Goal: Obtain resource: Download file/media

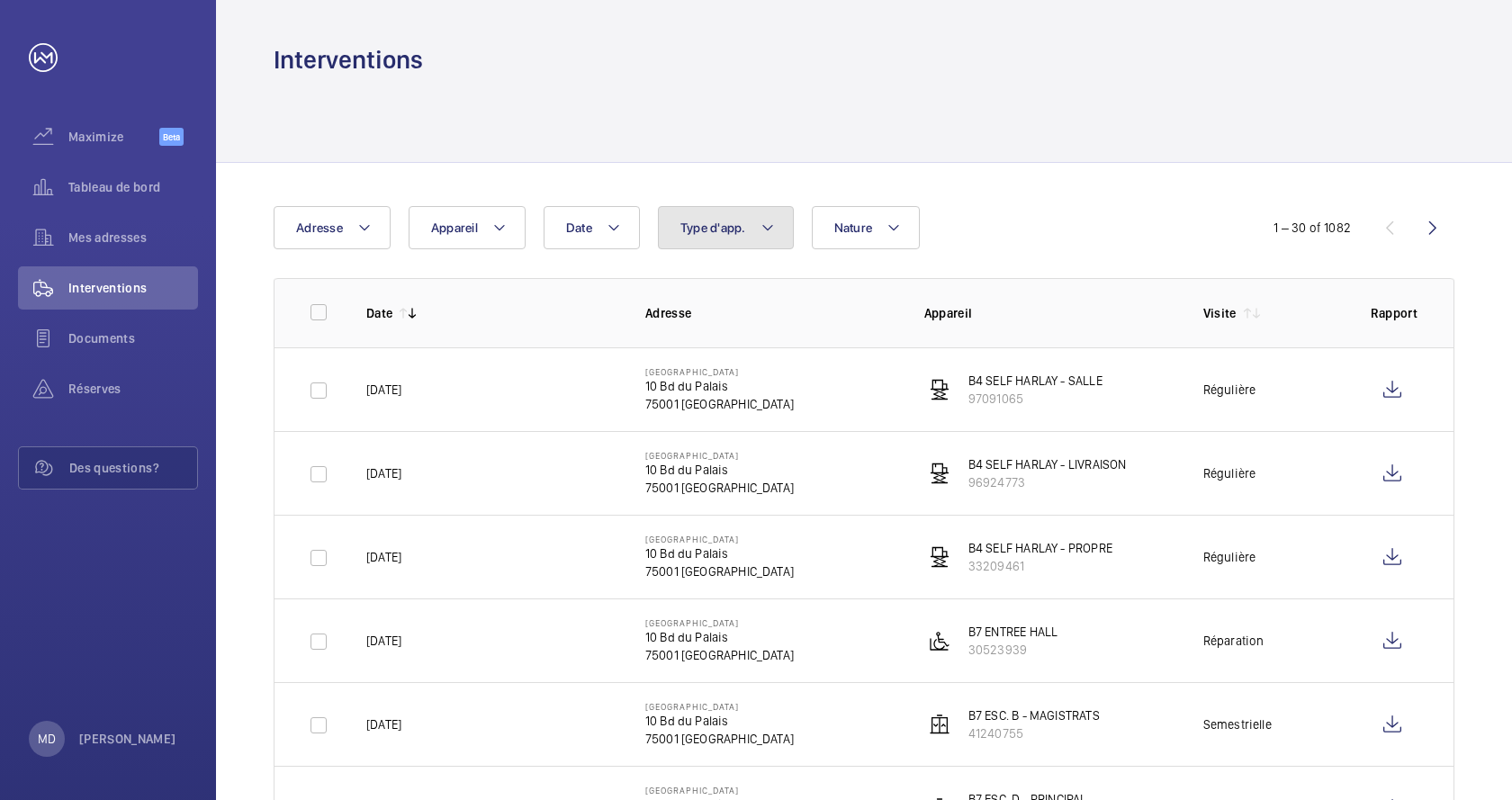
click at [774, 233] on mat-icon at bounding box center [768, 227] width 15 height 21
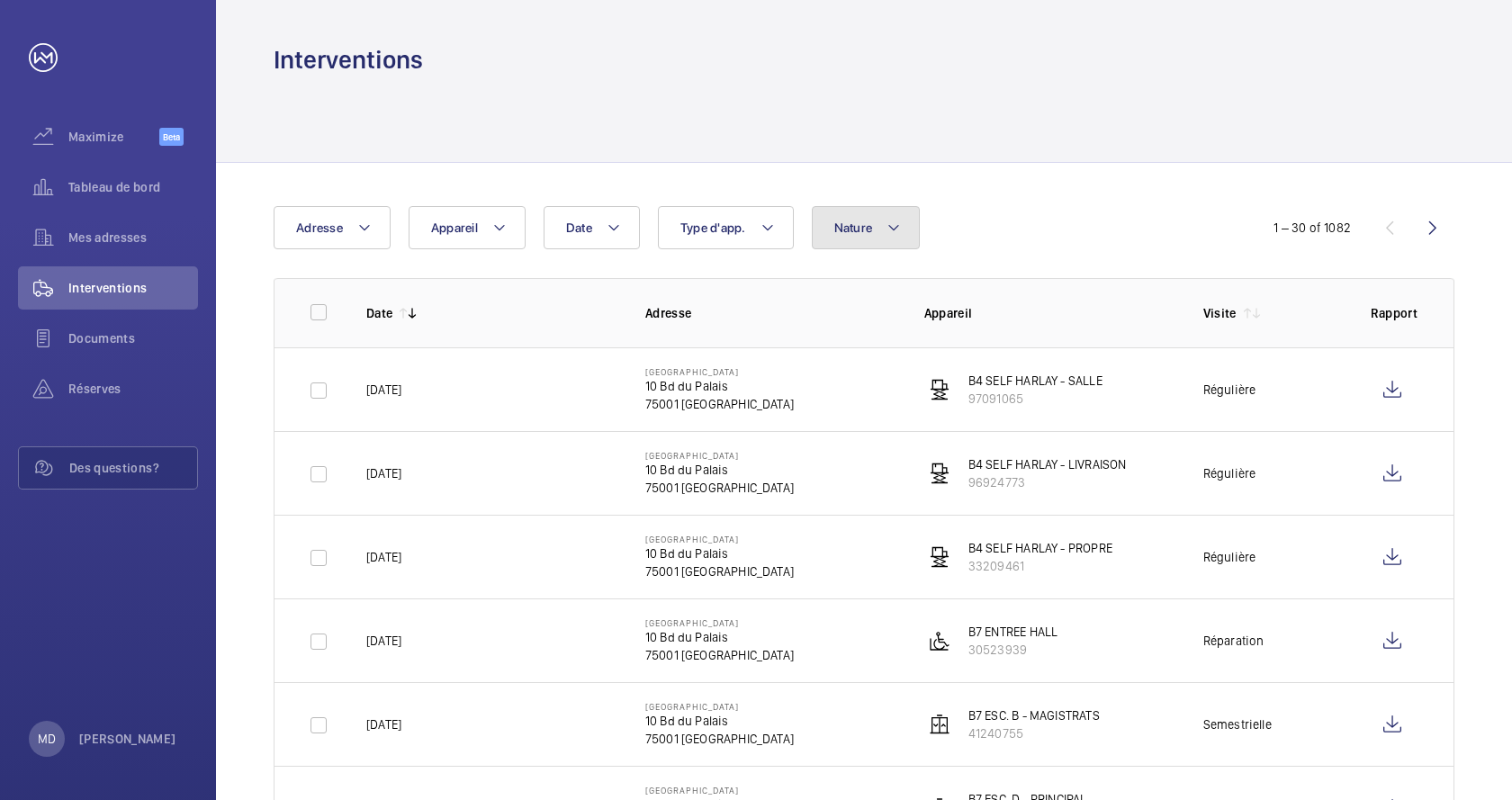
click at [870, 221] on span "Nature" at bounding box center [854, 228] width 39 height 15
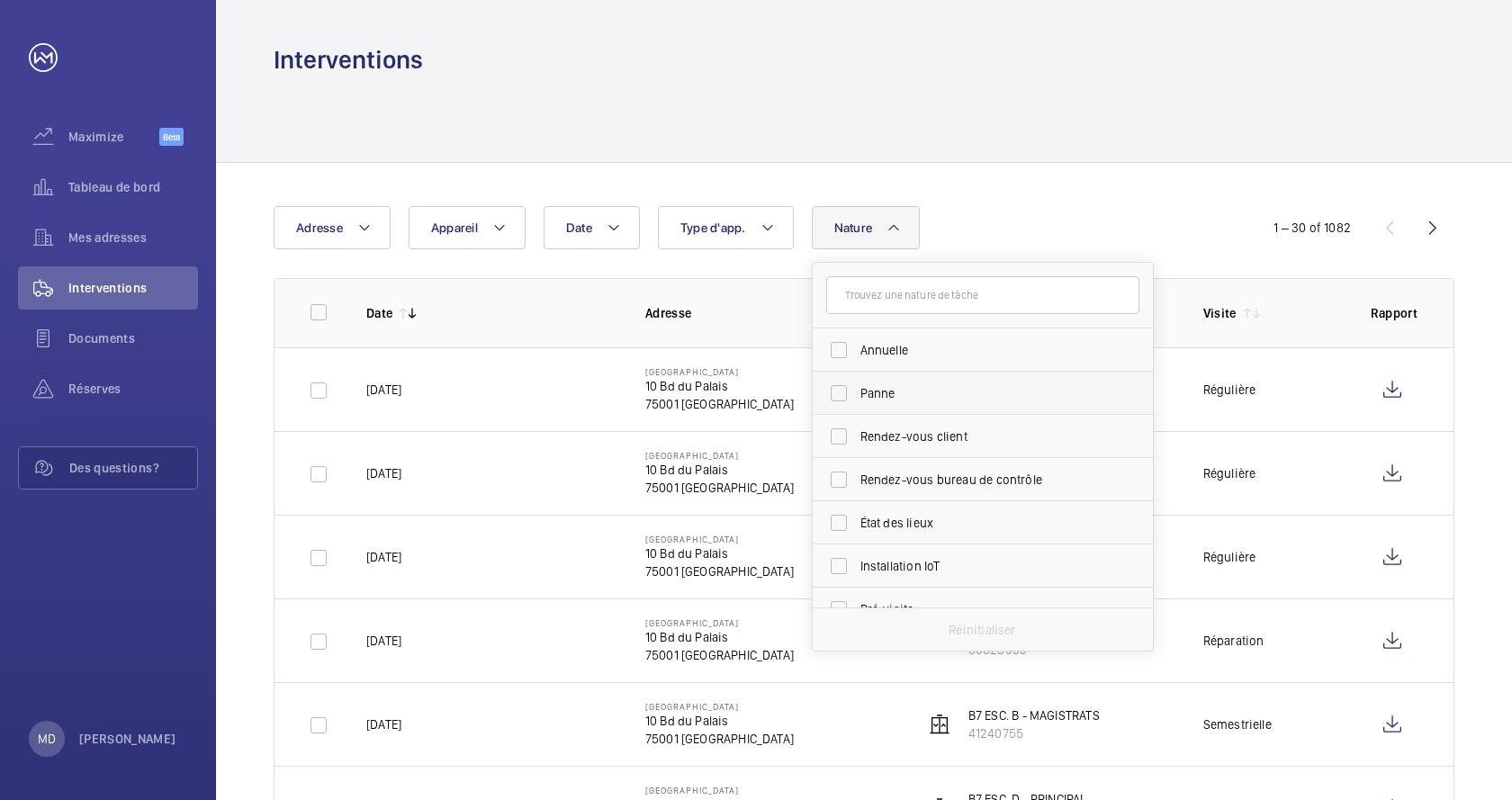
click at [842, 394] on label "Panne" at bounding box center [969, 393] width 314 height 43
click at [842, 394] on input "Panne" at bounding box center [838, 393] width 36 height 36
checkbox input "true"
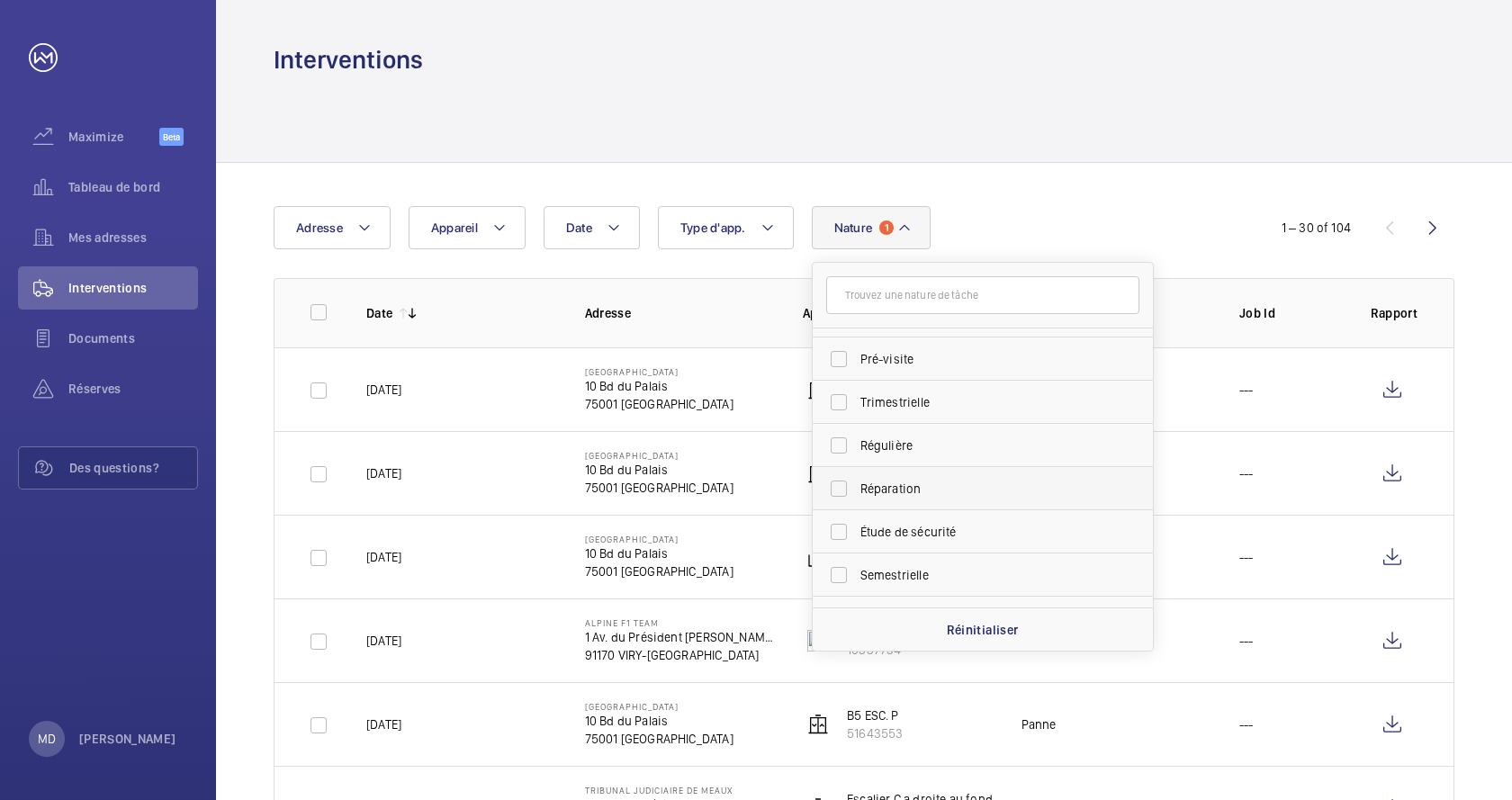
scroll to position [282, 0]
drag, startPoint x: 874, startPoint y: 454, endPoint x: 996, endPoint y: 482, distance: 125.2
click at [877, 455] on span "Réparation" at bounding box center [984, 455] width 247 height 18
click at [844, 458] on label "Réparation" at bounding box center [969, 456] width 314 height 43
click at [844, 458] on input "Réparation" at bounding box center [838, 456] width 36 height 36
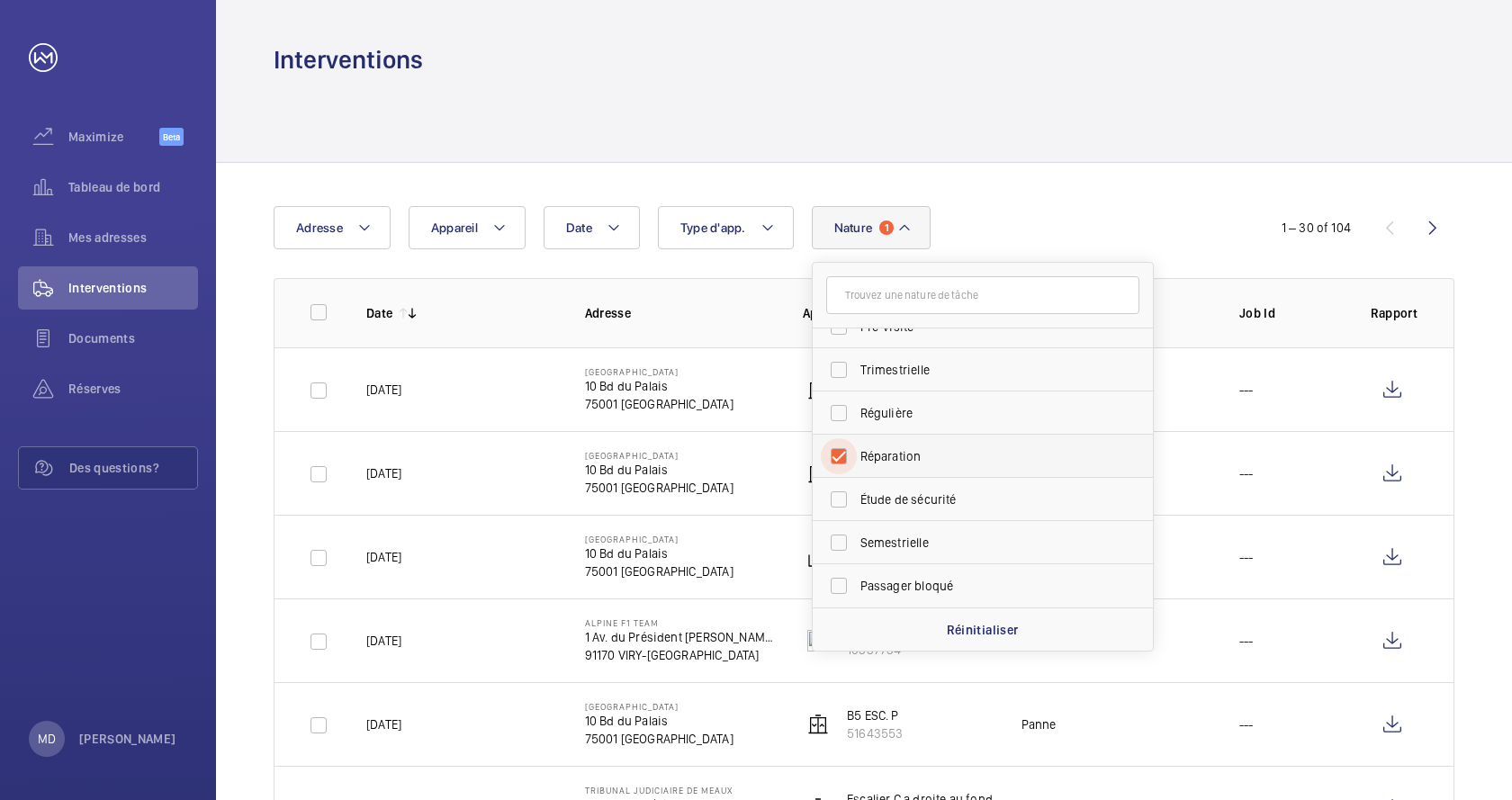
checkbox input "true"
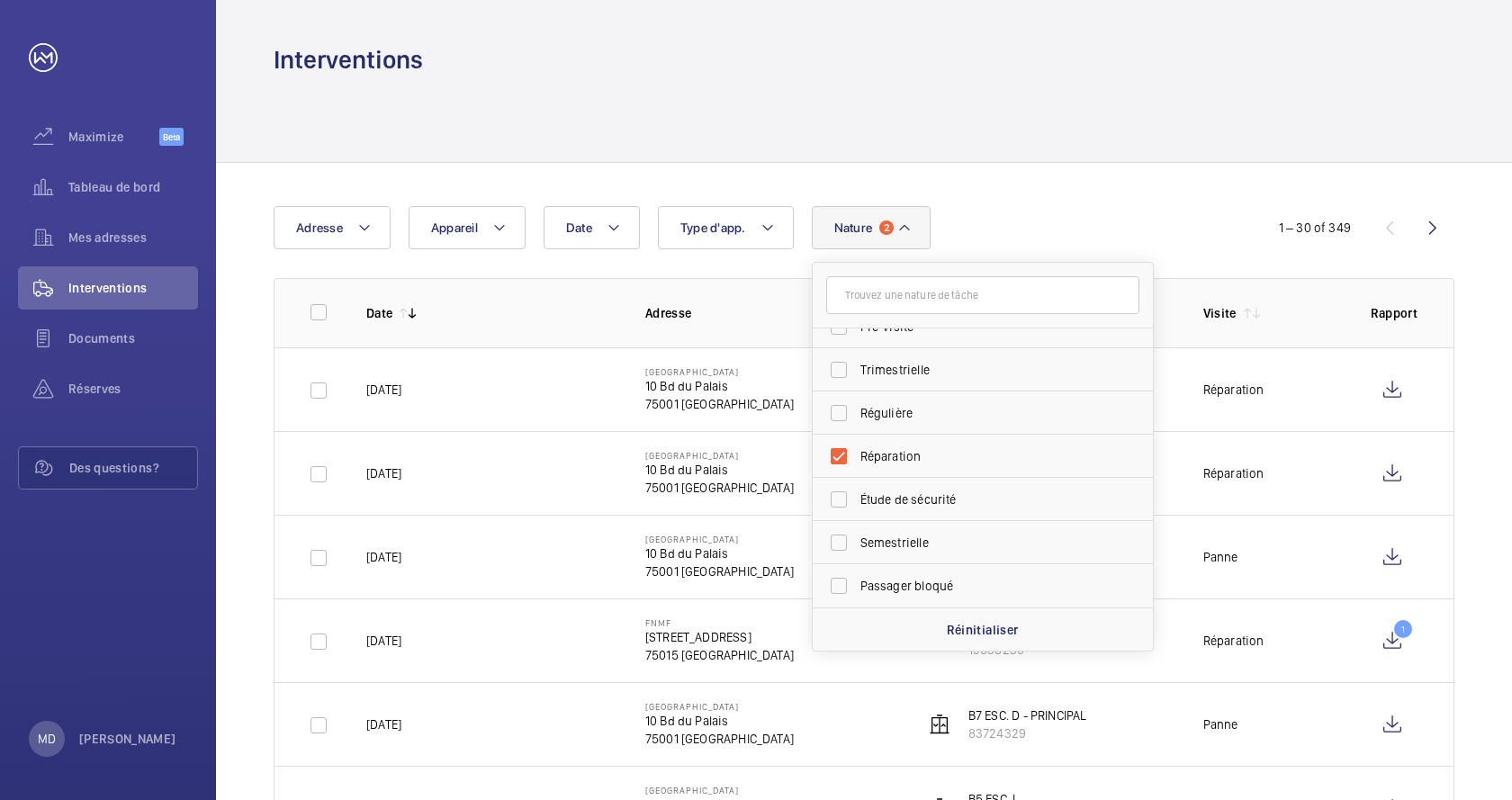
click at [1152, 207] on div "Date Adresse Appareil Type d'app. Nature 2 [PERSON_NAME] Rendez-vous client Ren…" at bounding box center [756, 228] width 965 height 43
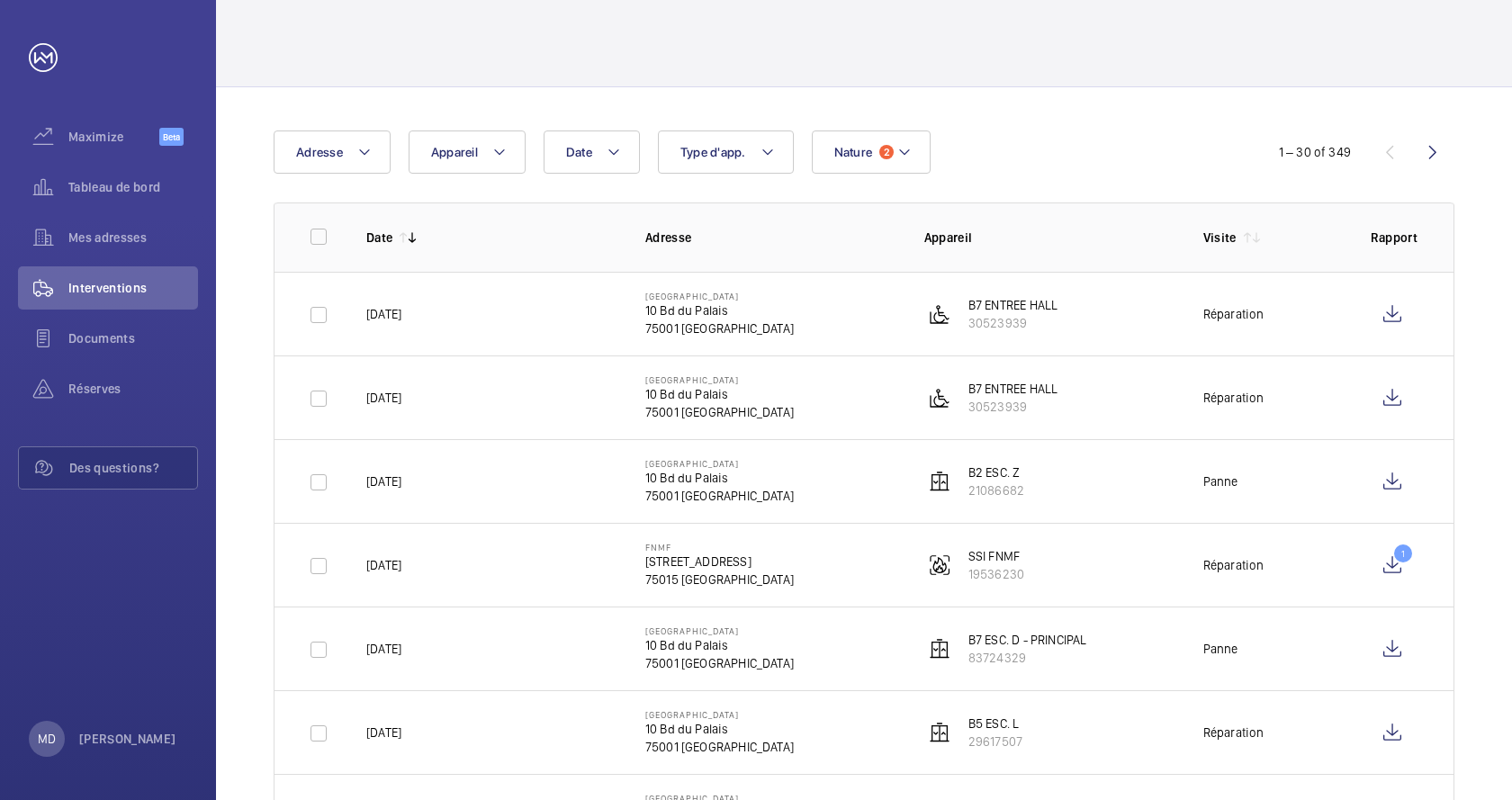
scroll to position [103, 0]
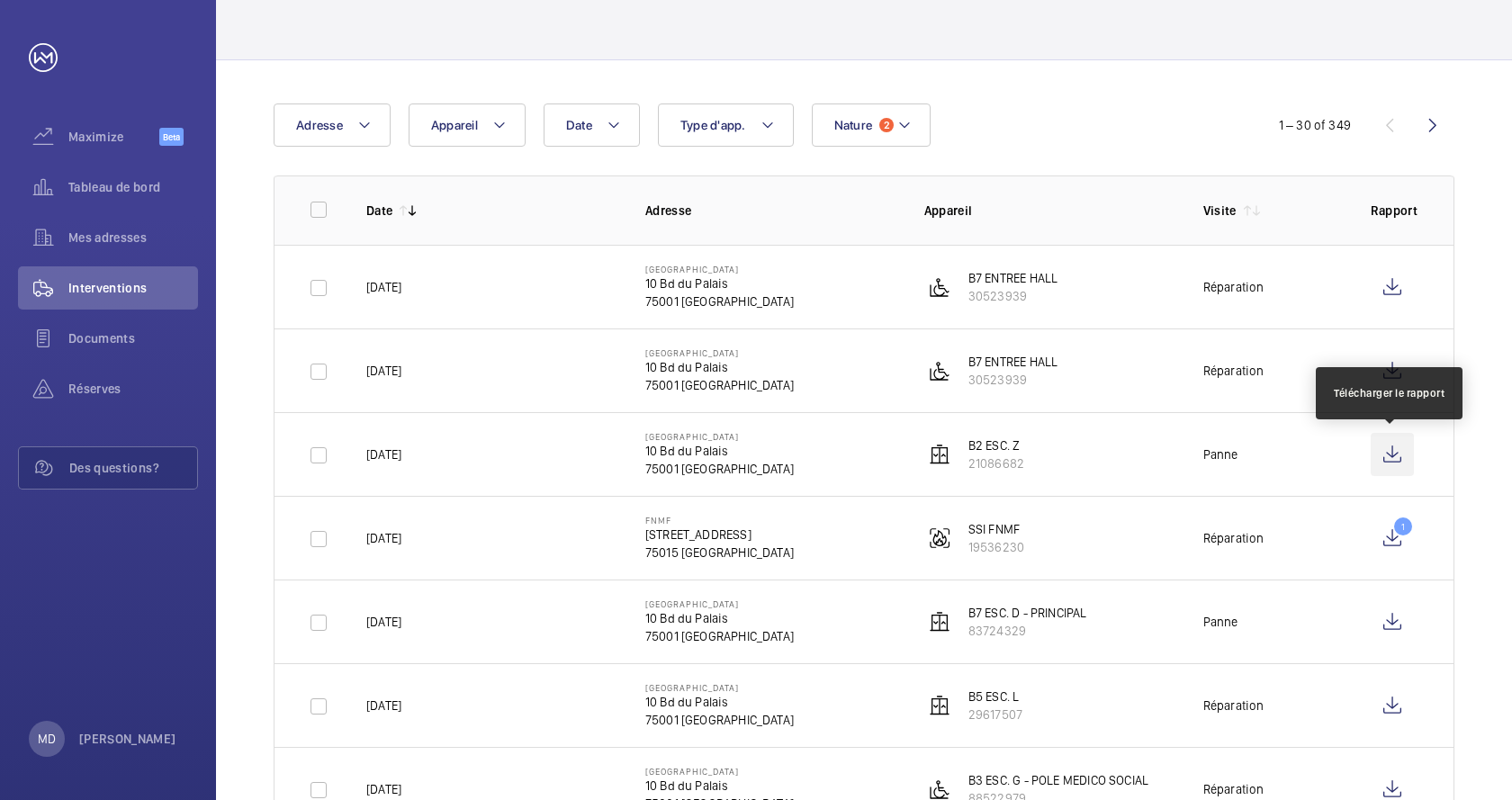
click at [1388, 458] on wm-front-icon-button at bounding box center [1392, 454] width 43 height 43
